Goal: Transaction & Acquisition: Obtain resource

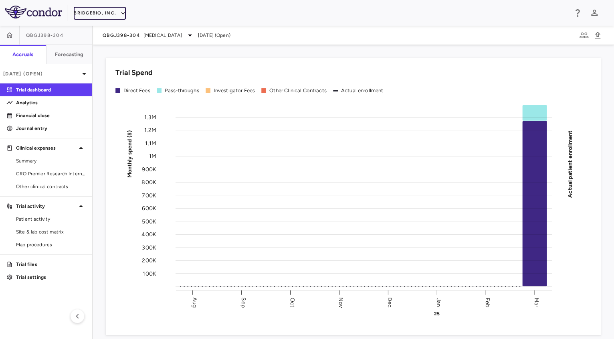
click at [101, 14] on button "BridgeBio, Inc." at bounding box center [100, 13] width 52 height 13
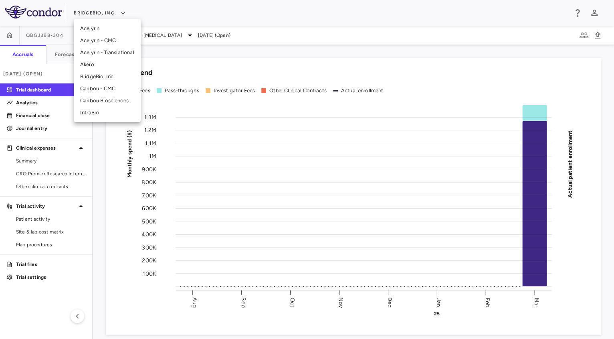
click at [106, 98] on li "Caribou Biosciences" at bounding box center [107, 101] width 67 height 12
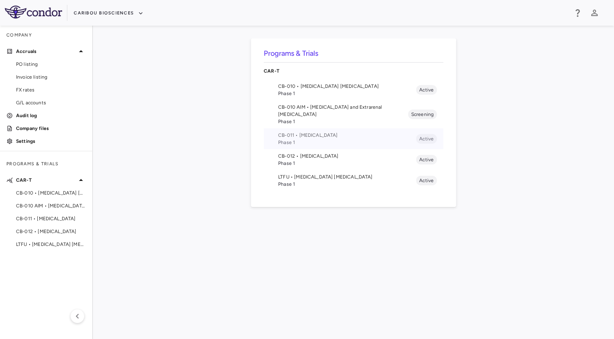
click at [287, 132] on span "CB-011 • [MEDICAL_DATA]" at bounding box center [347, 135] width 138 height 7
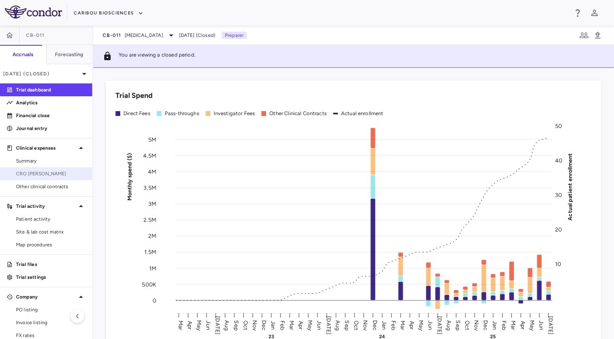
click at [32, 176] on span "CRO [PERSON_NAME]" at bounding box center [51, 173] width 70 height 7
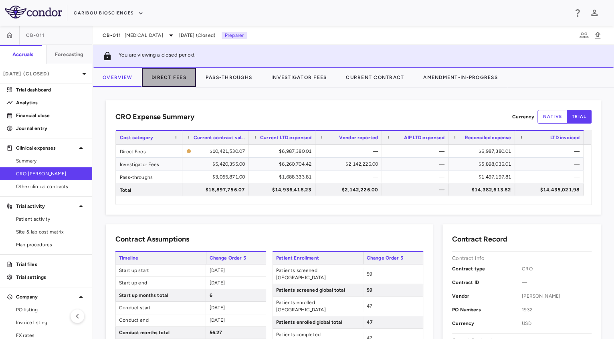
click at [162, 86] on button "Direct Fees" at bounding box center [169, 77] width 54 height 19
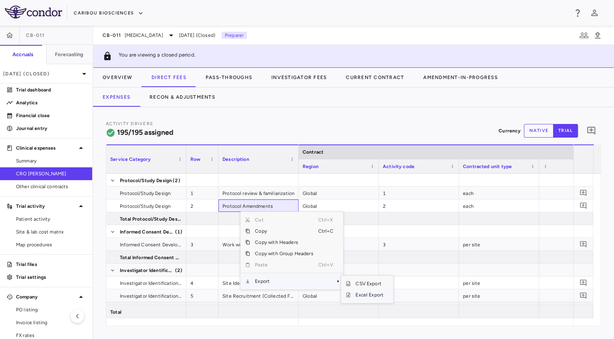
click at [357, 291] on span "Excel Export" at bounding box center [370, 294] width 38 height 11
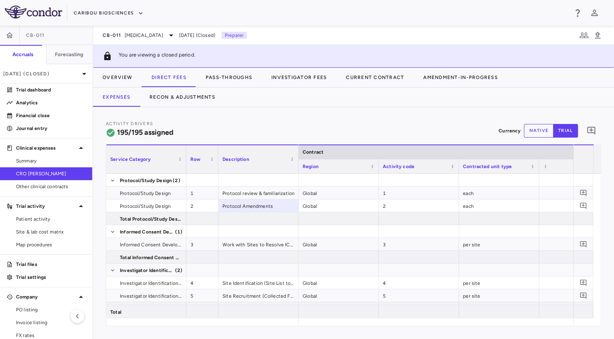
click at [543, 94] on div "Expenses Recon & Adjustments" at bounding box center [353, 96] width 521 height 19
click at [231, 85] on button "Pass-Throughs" at bounding box center [229, 77] width 66 height 19
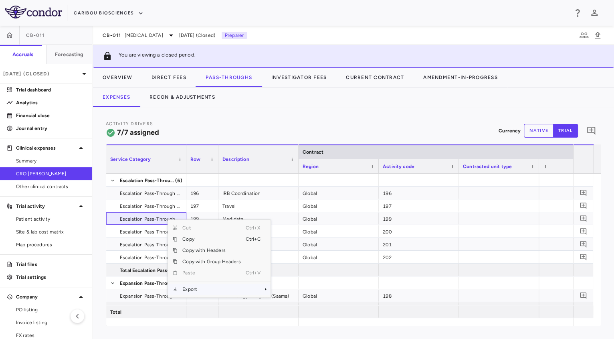
click at [206, 284] on span "Export" at bounding box center [212, 289] width 68 height 11
click at [288, 303] on span "Excel Export" at bounding box center [297, 302] width 38 height 11
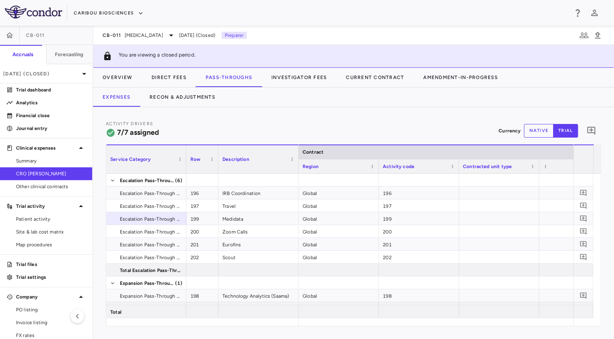
click at [280, 128] on div "Activity Drivers 7/7 assigned Currency native trial 0" at bounding box center [354, 130] width 496 height 21
